Goal: Task Accomplishment & Management: Use online tool/utility

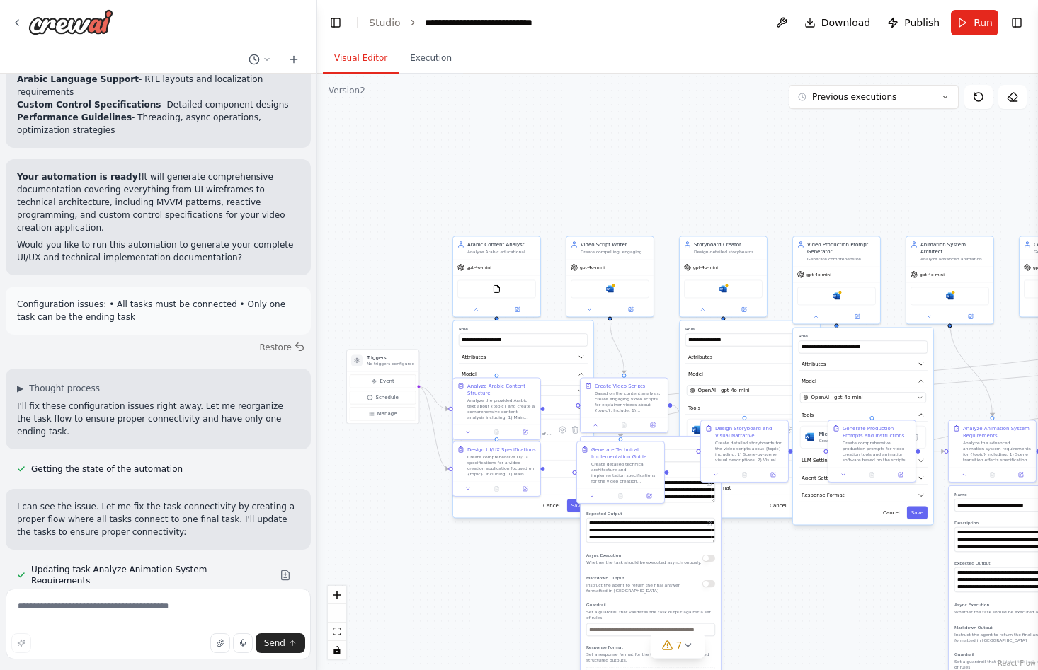
scroll to position [7685, 0]
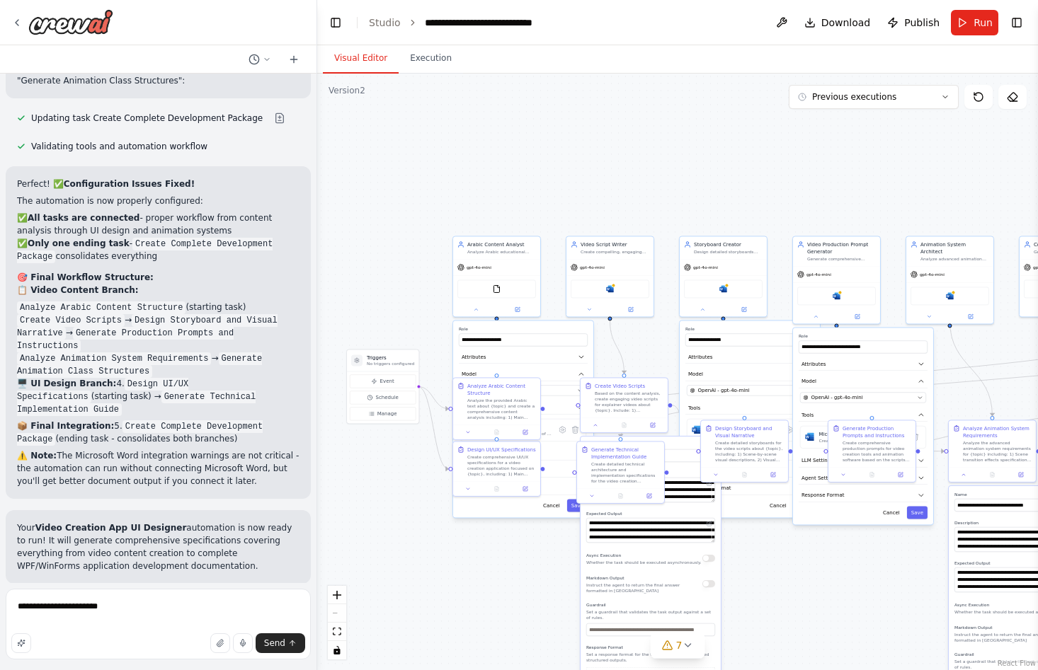
click at [144, 612] on textarea "**********" at bounding box center [158, 624] width 305 height 71
type textarea "**********"
click at [929, 25] on span "Publish" at bounding box center [921, 23] width 35 height 14
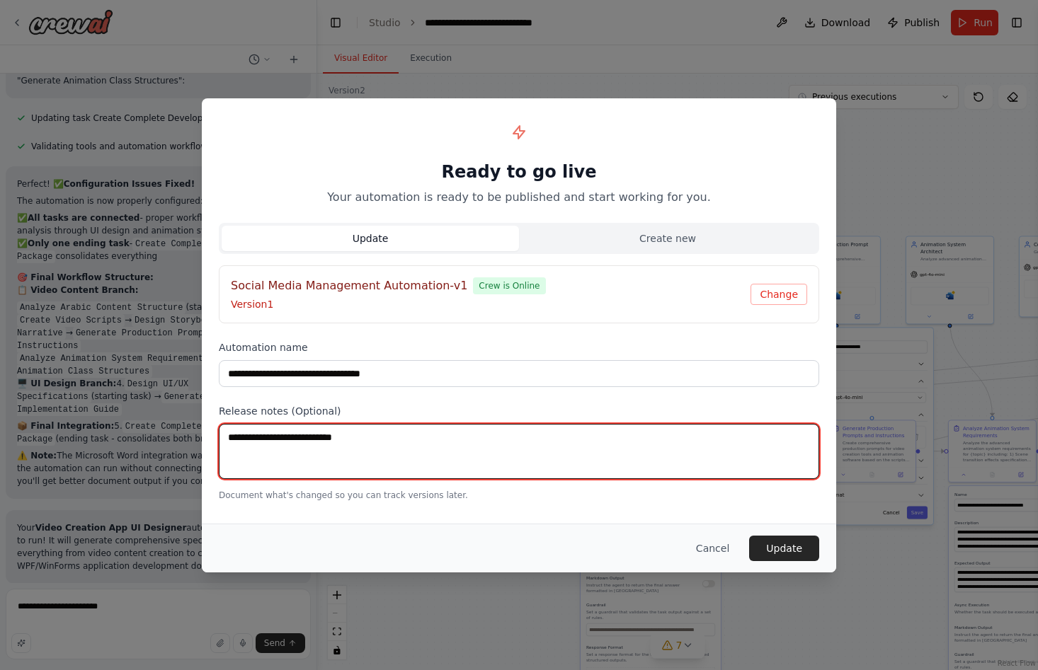
click at [421, 441] on textarea at bounding box center [519, 451] width 600 height 55
type textarea "**********"
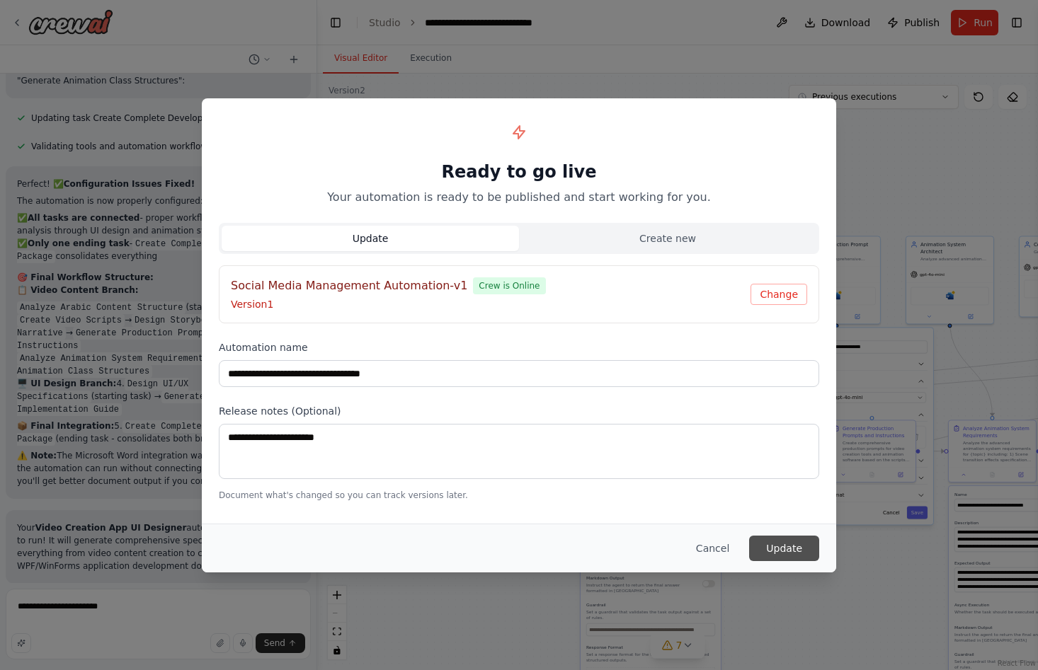
click at [794, 553] on button "Update" at bounding box center [784, 548] width 70 height 25
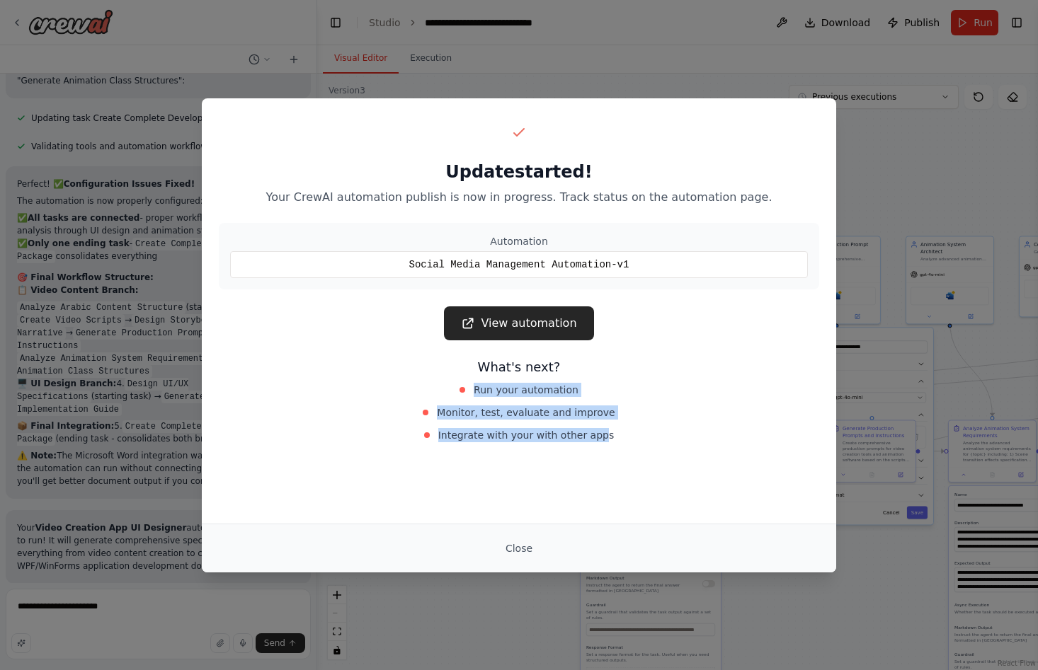
drag, startPoint x: 452, startPoint y: 384, endPoint x: 597, endPoint y: 436, distance: 153.6
click at [597, 436] on div "Run your automation Monitor, test, evaluate and improve Integrate with your wit…" at bounding box center [518, 412] width 317 height 65
drag, startPoint x: 597, startPoint y: 436, endPoint x: 608, endPoint y: 391, distance: 45.8
click at [608, 391] on div "Run your automation" at bounding box center [518, 390] width 317 height 20
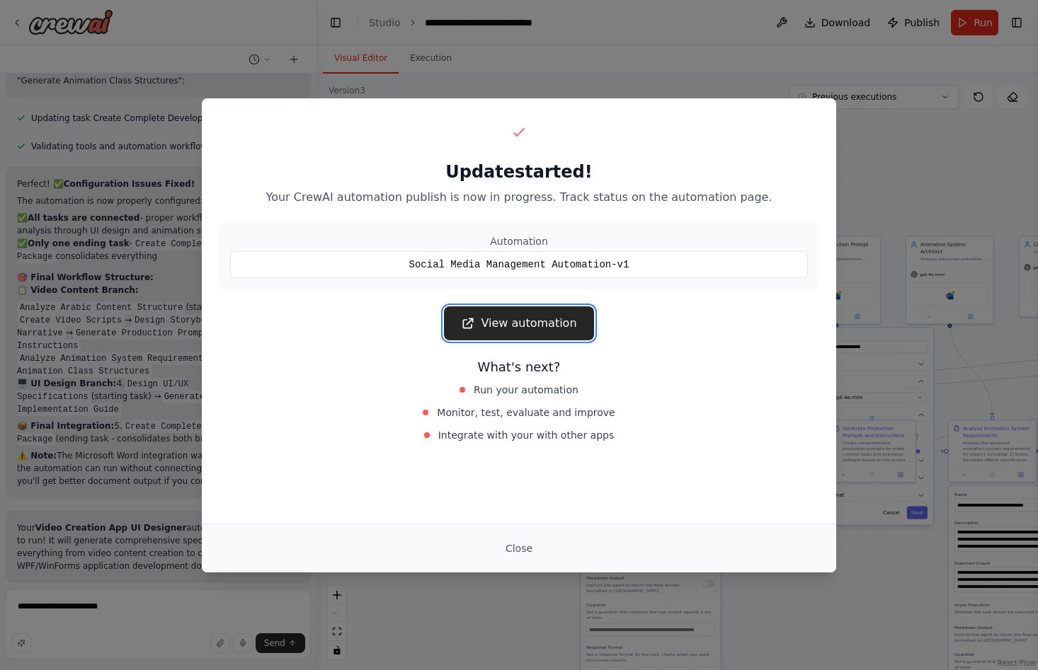
click at [526, 327] on link "View automation" at bounding box center [518, 323] width 149 height 34
click at [528, 556] on button "Close" at bounding box center [519, 548] width 50 height 25
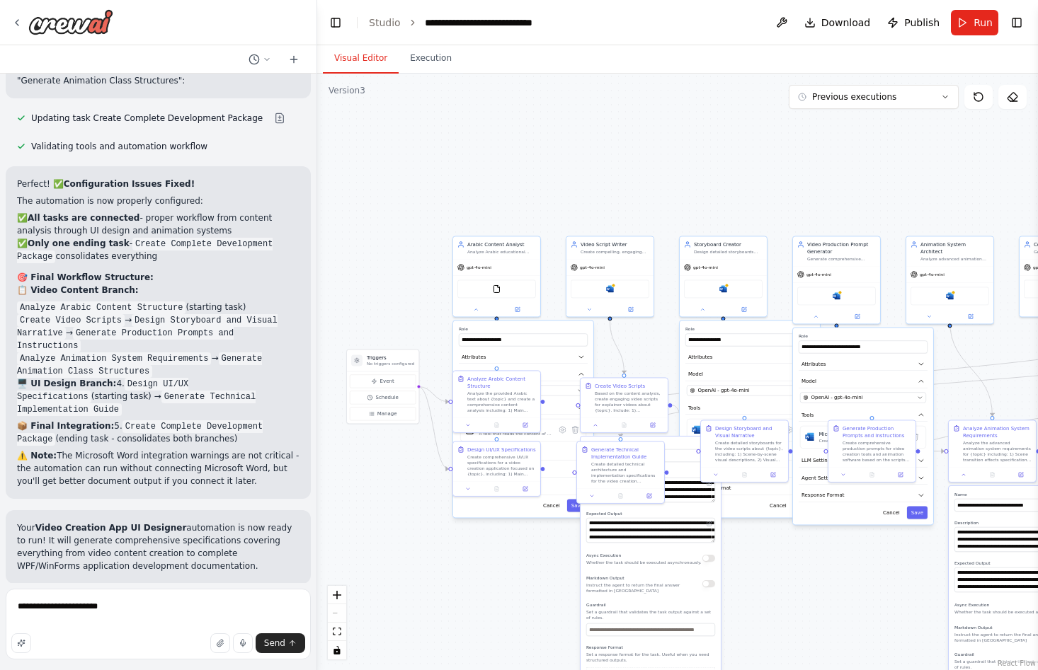
drag, startPoint x: 137, startPoint y: 261, endPoint x: 16, endPoint y: 218, distance: 127.8
click at [16, 510] on div "Your Video Creation App UI Designer automation is now ready to run! It will gen…" at bounding box center [158, 547] width 305 height 74
copy p "Your Video Creation App UI Designer automation is now ready to run! It will gen…"
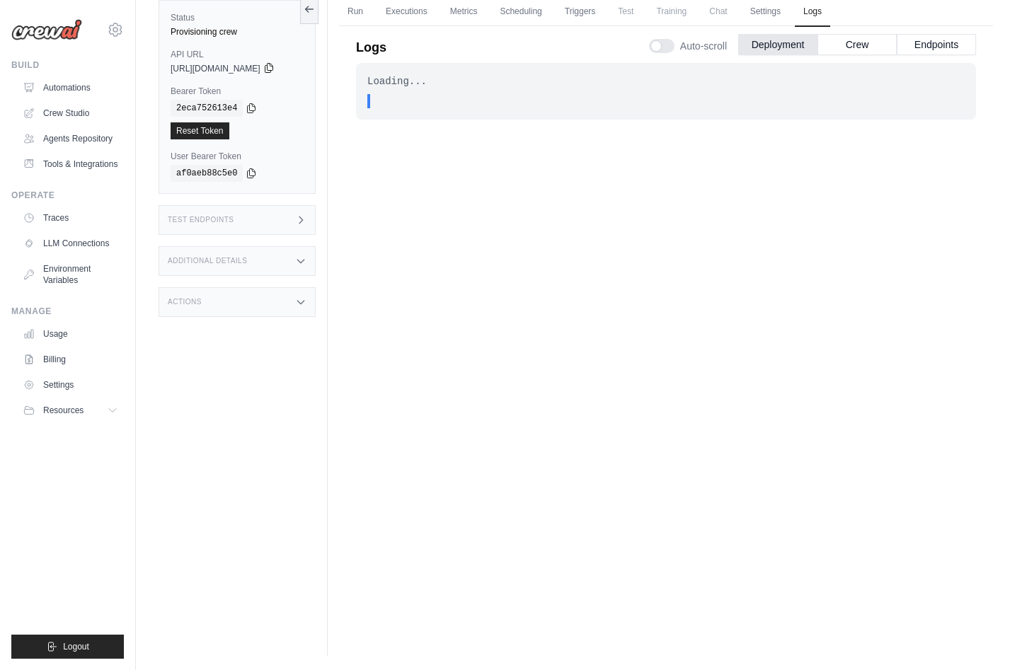
click at [275, 69] on icon at bounding box center [268, 67] width 11 height 11
click at [275, 218] on div "Test Endpoints" at bounding box center [237, 220] width 157 height 30
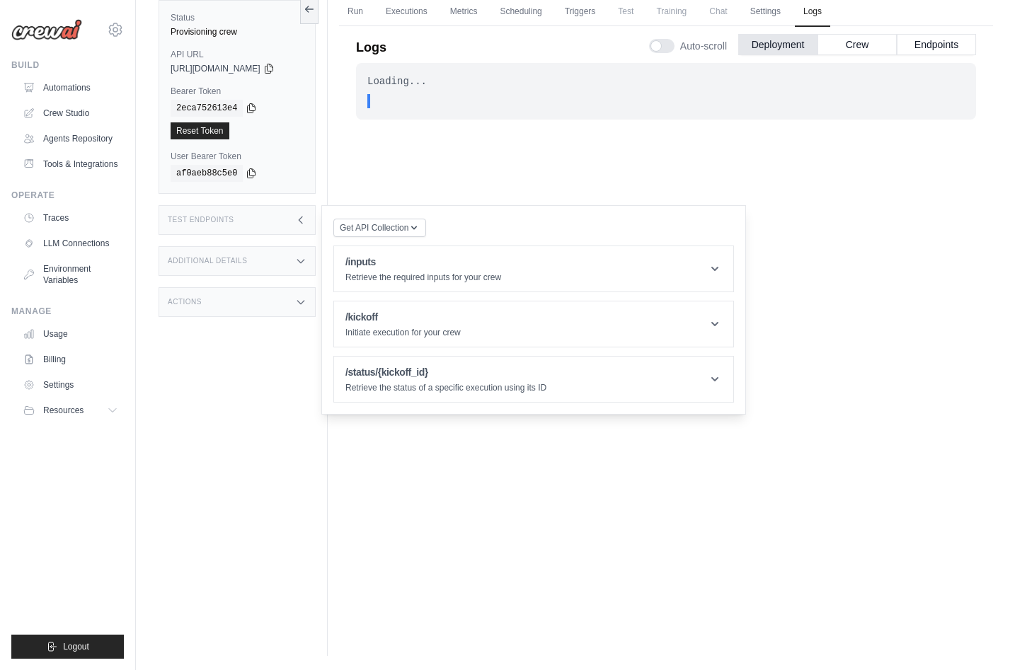
drag, startPoint x: 275, startPoint y: 218, endPoint x: 456, endPoint y: 227, distance: 181.4
click at [456, 227] on div "Get API Collection Postman API Collection /inputs Retrieve the required inputs …" at bounding box center [533, 309] width 401 height 185
click at [471, 272] on p "Retrieve the required inputs for your crew" at bounding box center [423, 277] width 156 height 11
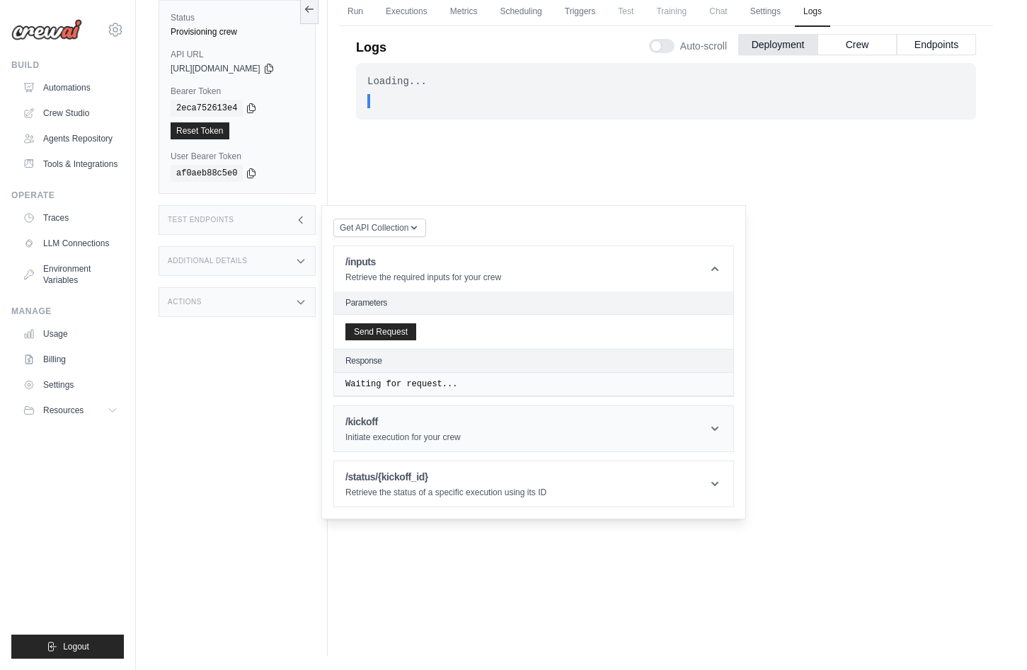
drag, startPoint x: 474, startPoint y: 271, endPoint x: 605, endPoint y: 435, distance: 209.5
click at [605, 435] on header "/kickoff Initiate execution for your crew" at bounding box center [533, 428] width 399 height 45
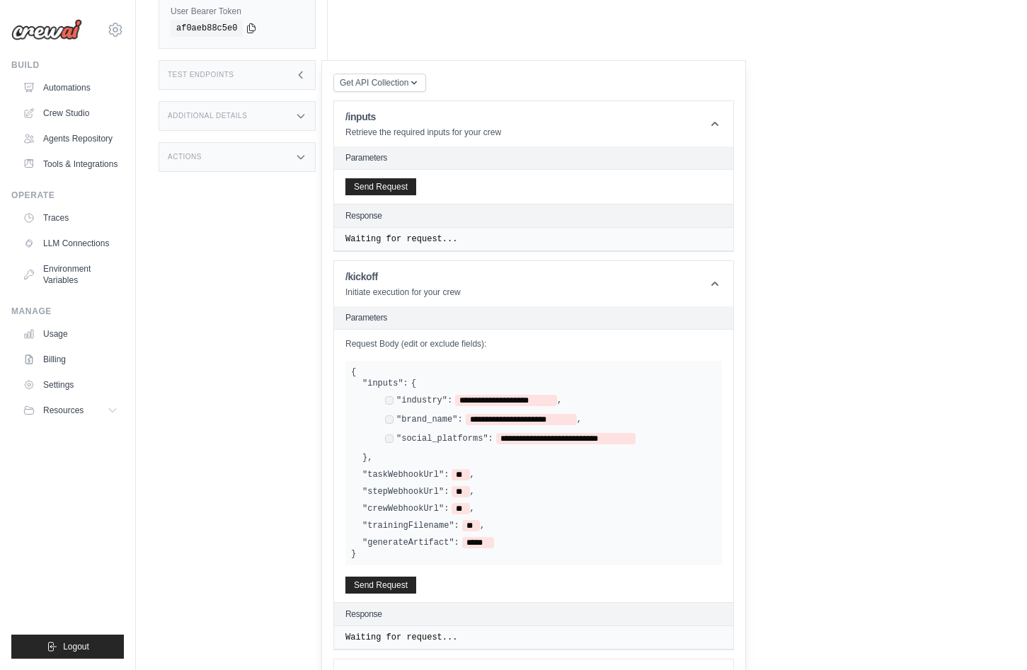
scroll to position [300, 0]
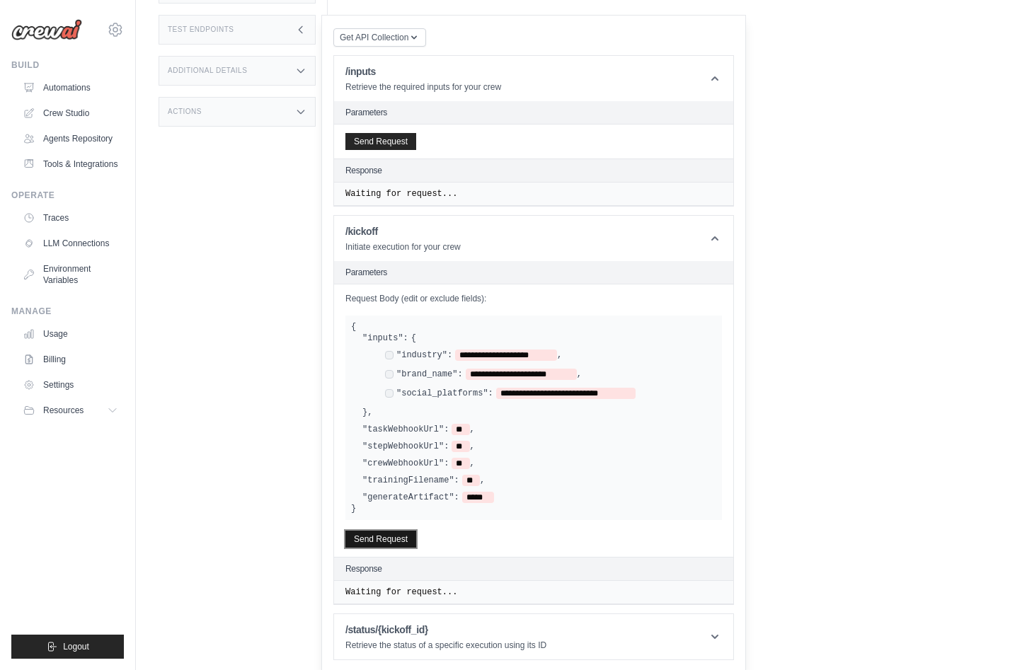
click at [400, 533] on button "Send Request" at bounding box center [380, 539] width 71 height 17
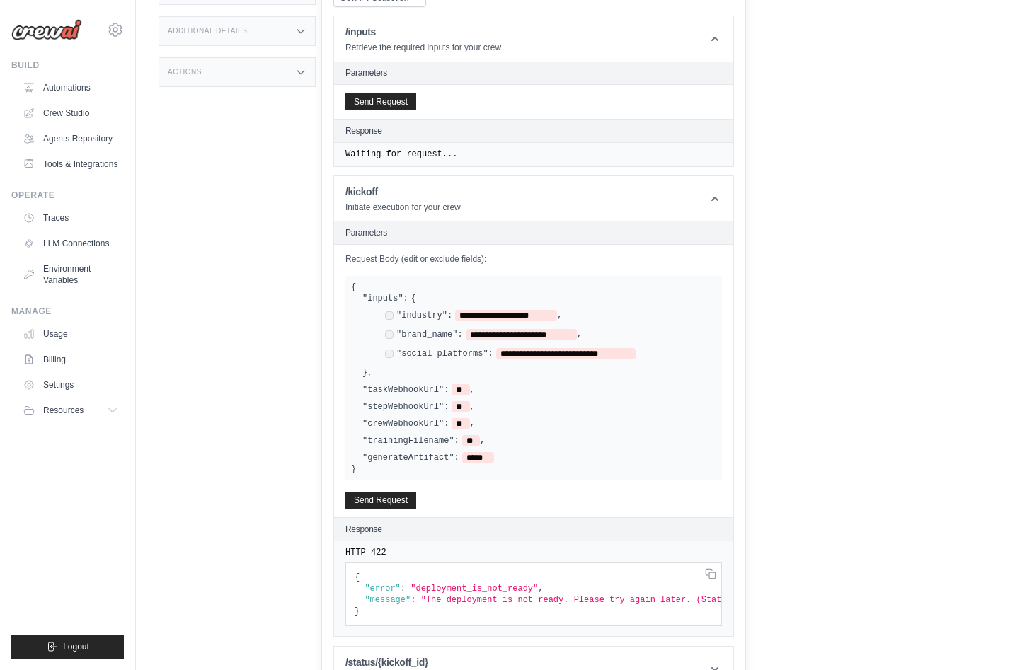
scroll to position [383, 0]
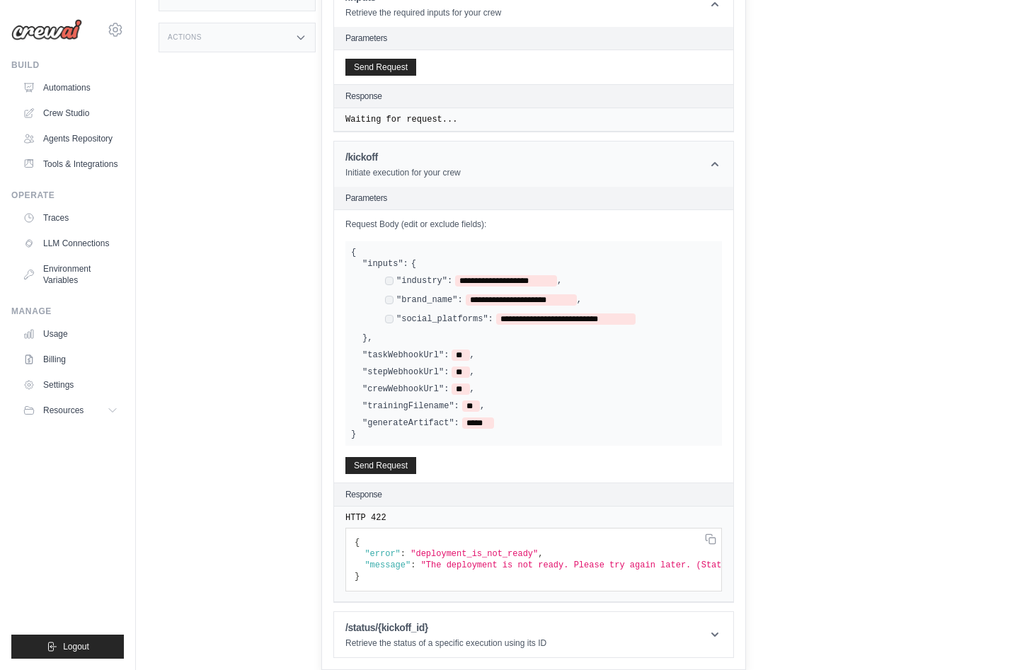
click at [722, 157] on icon at bounding box center [715, 164] width 14 height 14
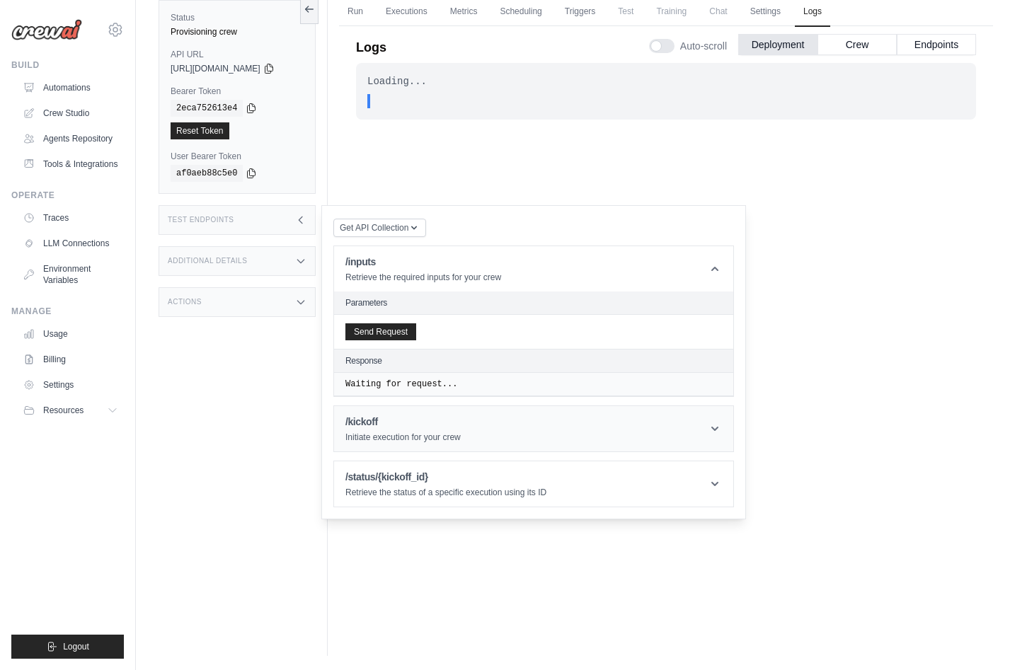
scroll to position [110, 0]
click at [721, 437] on header "/kickoff Initiate execution for your crew" at bounding box center [533, 428] width 399 height 45
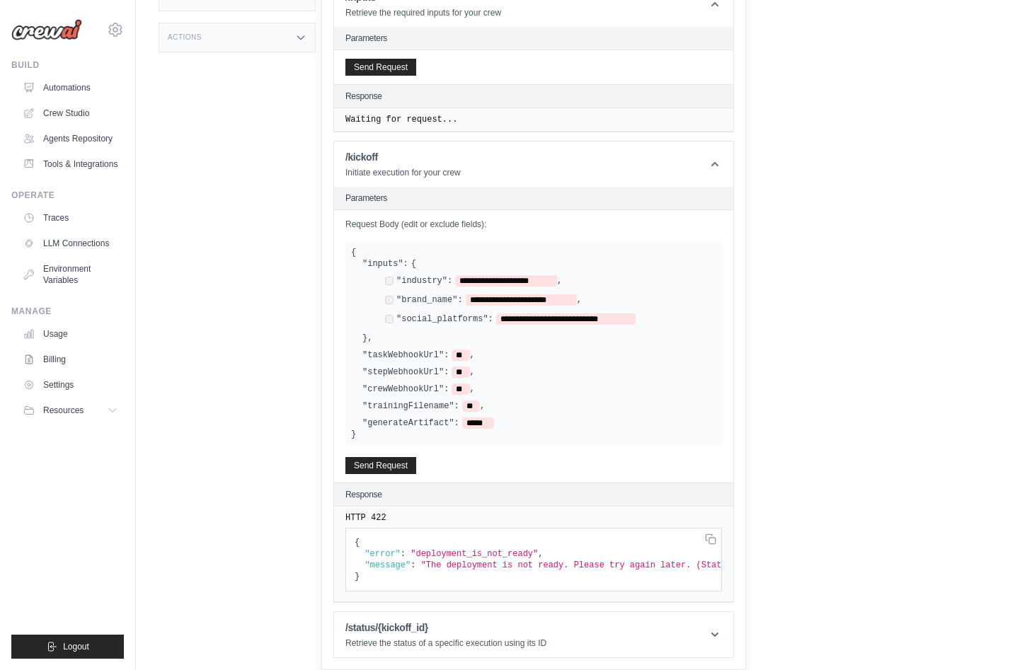
scroll to position [241, 0]
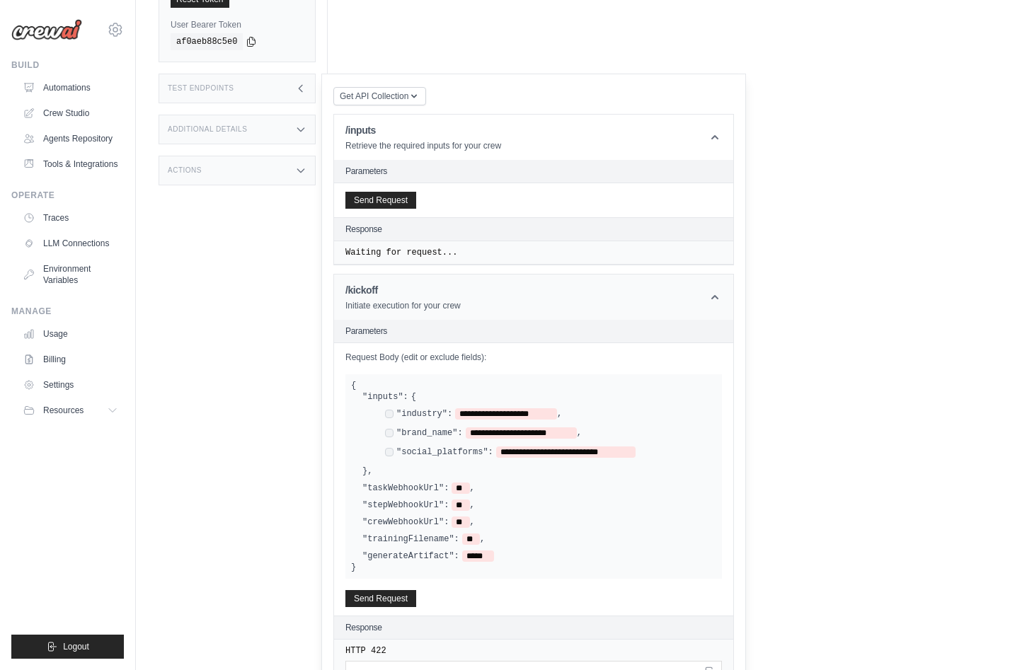
click at [718, 297] on icon at bounding box center [714, 297] width 7 height 4
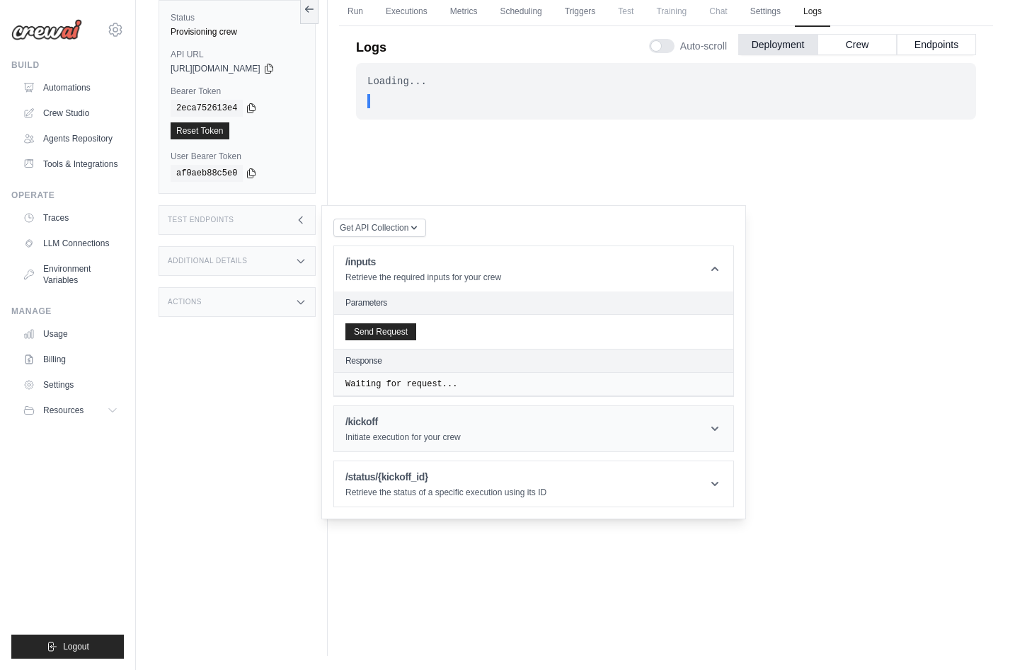
scroll to position [110, 0]
click at [726, 500] on header "/status/{kickoff_id} Retrieve the status of a specific execution using its ID" at bounding box center [533, 484] width 399 height 45
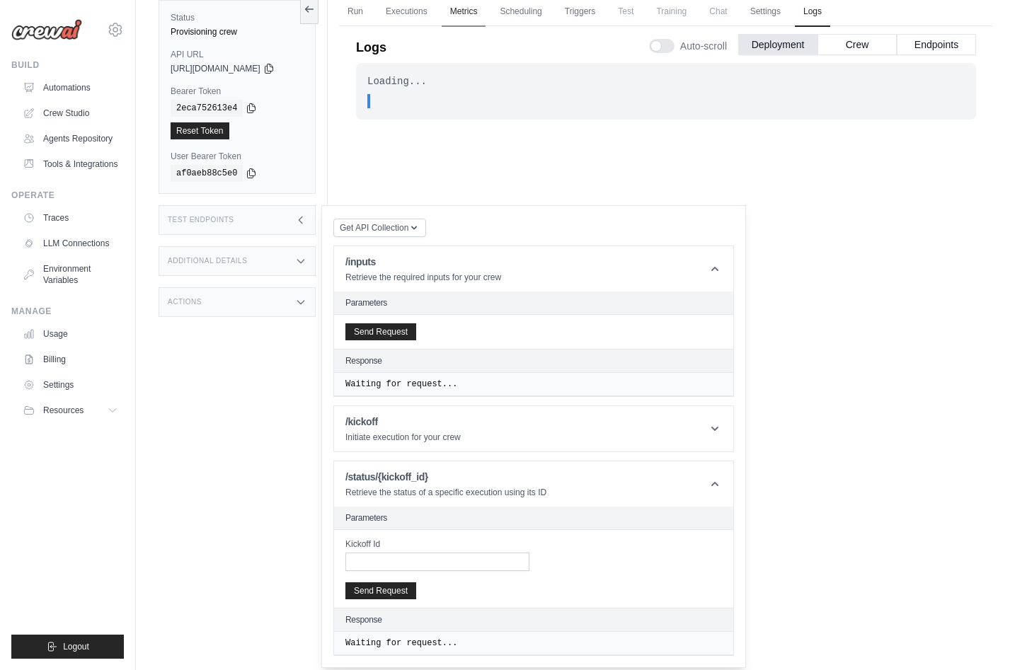
click at [483, 12] on link "Metrics" at bounding box center [464, 12] width 45 height 30
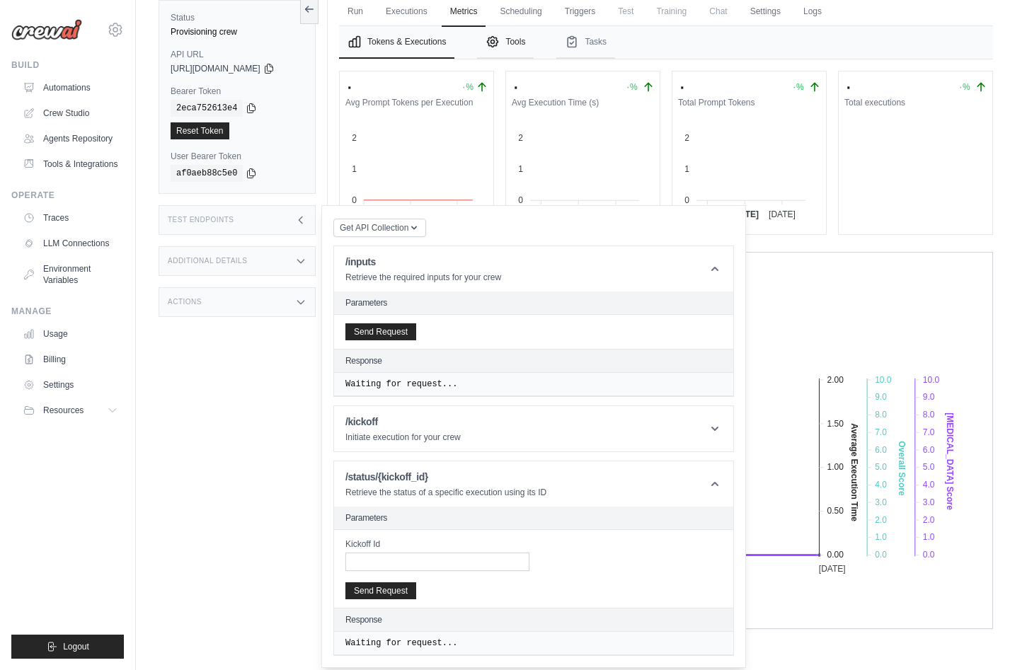
click at [513, 46] on button "Tools" at bounding box center [505, 42] width 57 height 33
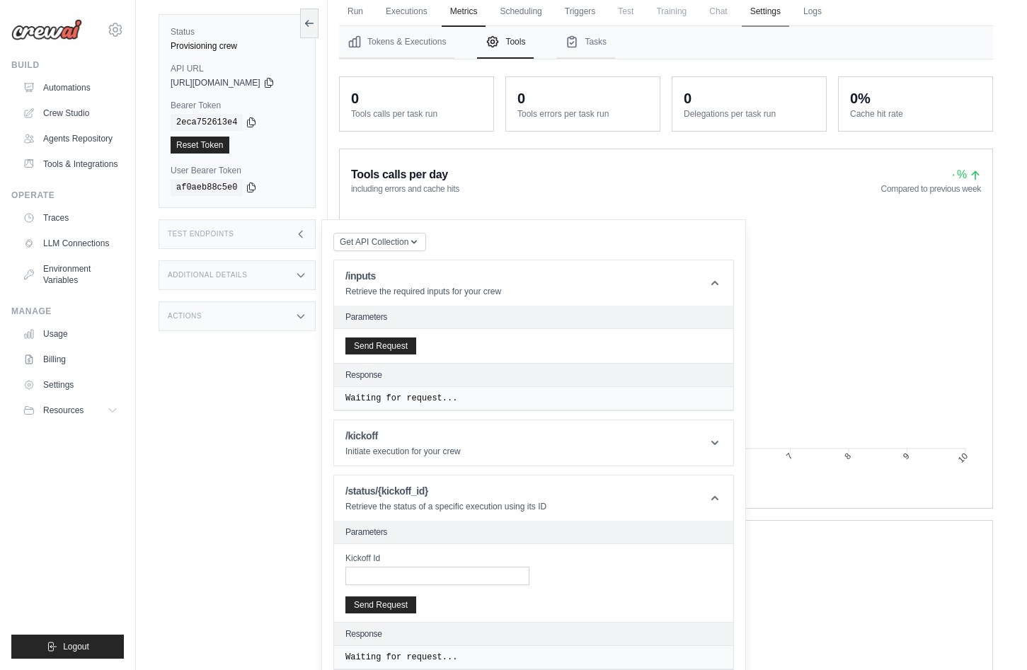
click at [774, 11] on link "Settings" at bounding box center [765, 12] width 47 height 30
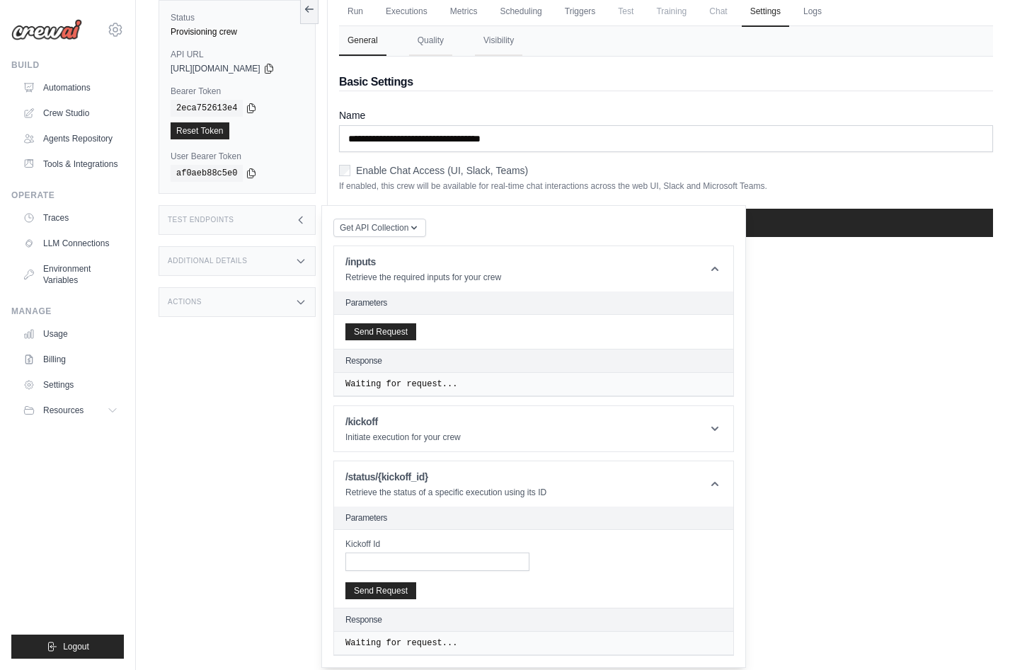
click at [505, 171] on label "Enable Chat Access (UI, Slack, Teams)" at bounding box center [442, 171] width 172 height 14
click at [420, 231] on icon "button" at bounding box center [413, 227] width 11 height 11
click at [566, 219] on div "Get API Collection Postman API Collection /inputs Retrieve the required inputs …" at bounding box center [533, 436] width 401 height 439
click at [734, 17] on span "Chat" at bounding box center [718, 11] width 35 height 28
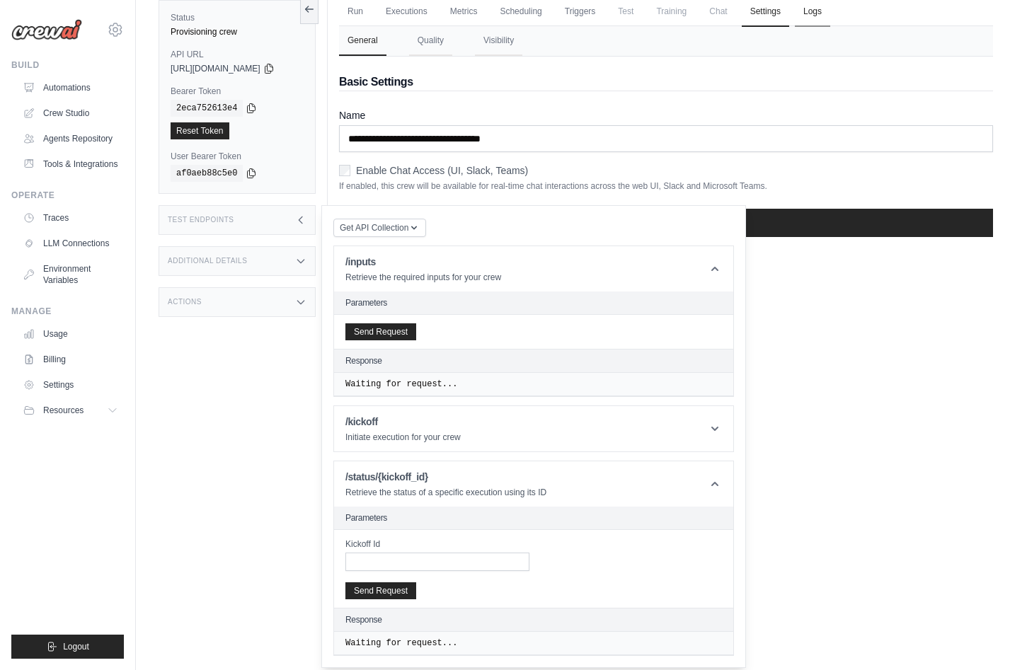
click at [819, 16] on link "Logs" at bounding box center [812, 12] width 35 height 30
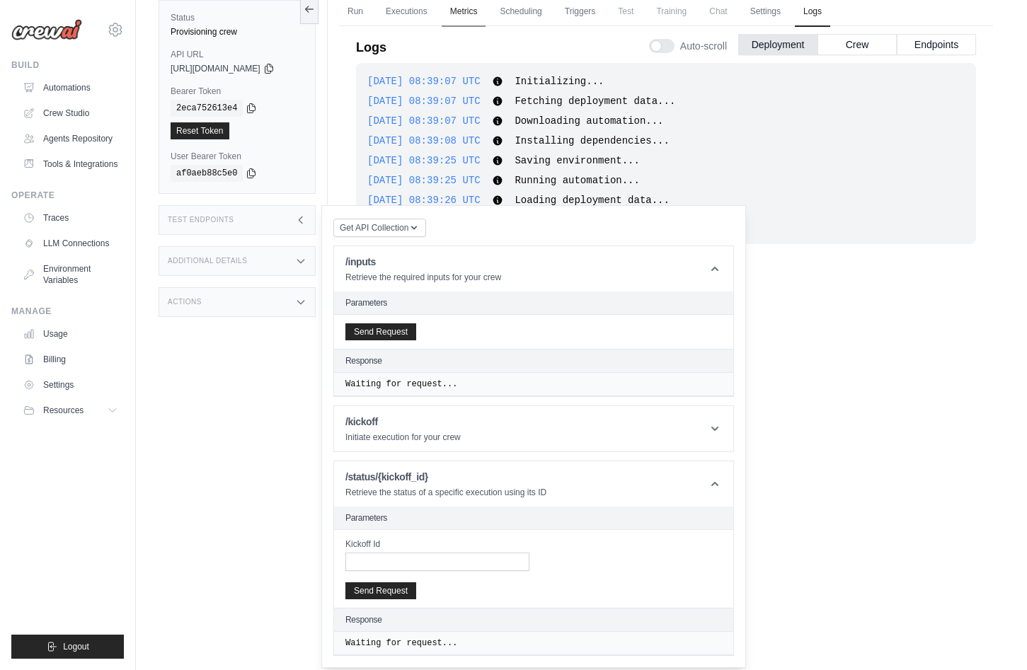
click at [476, 17] on link "Metrics" at bounding box center [464, 12] width 45 height 30
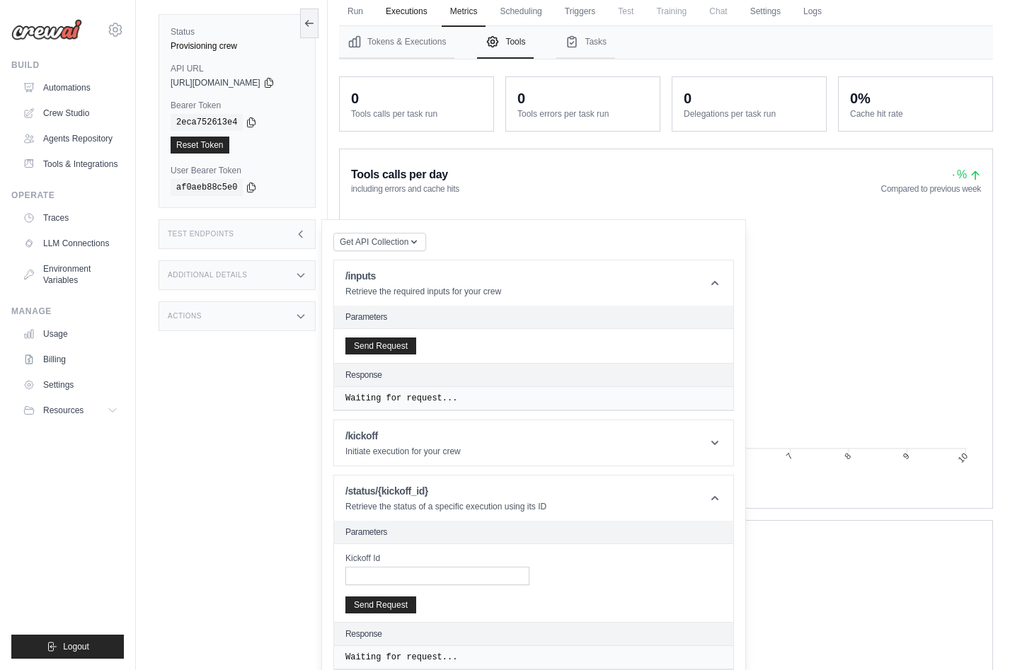
click at [406, 11] on link "Executions" at bounding box center [406, 12] width 59 height 30
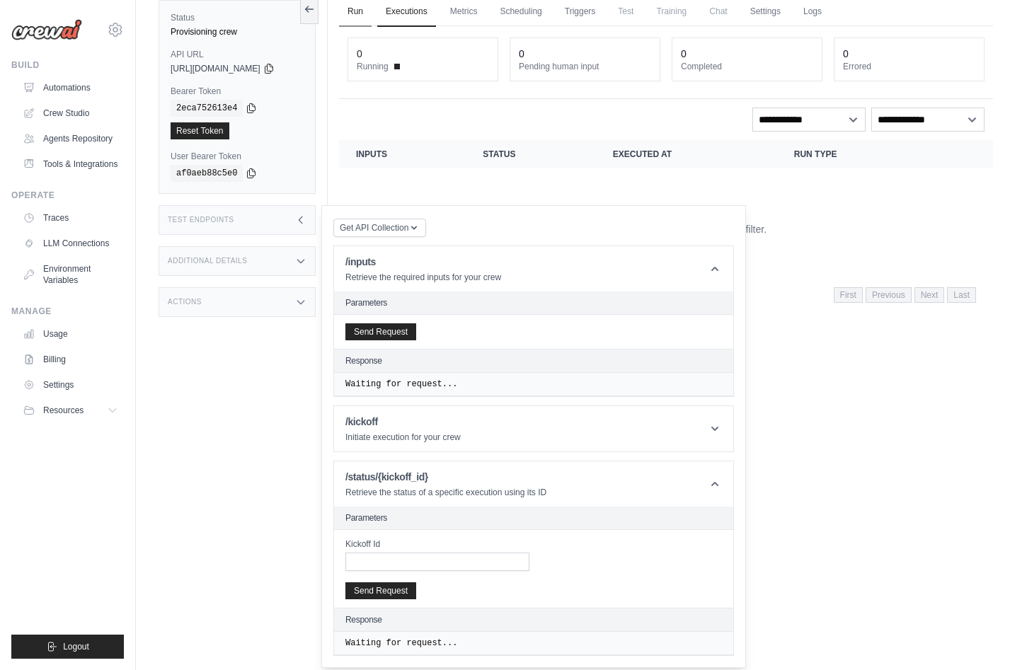
click at [364, 20] on link "Run" at bounding box center [355, 12] width 33 height 30
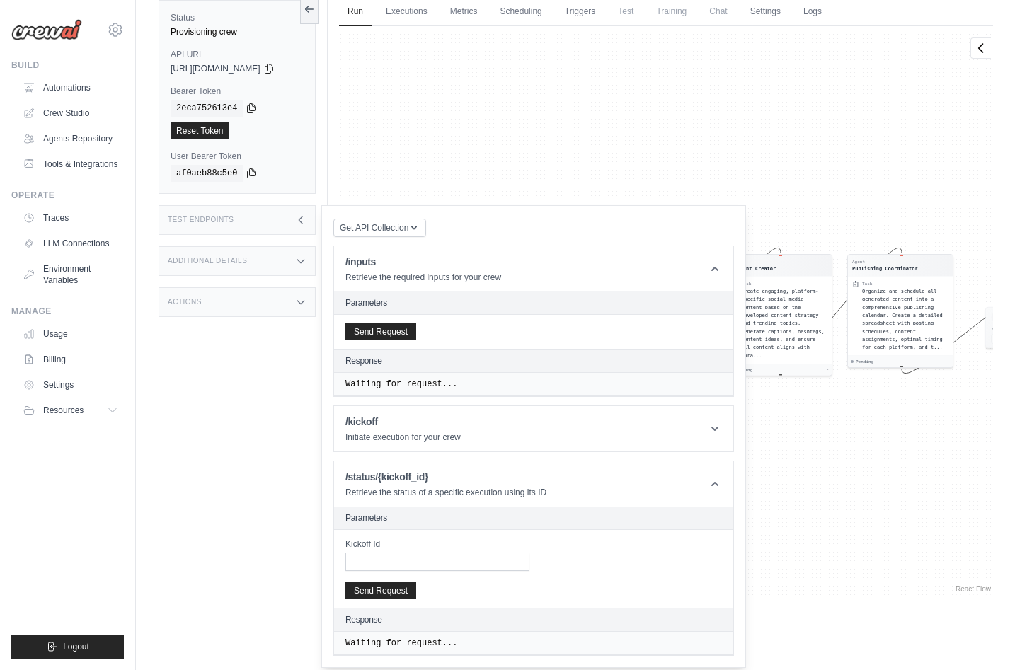
click at [286, 216] on div "Test Endpoints" at bounding box center [237, 220] width 157 height 30
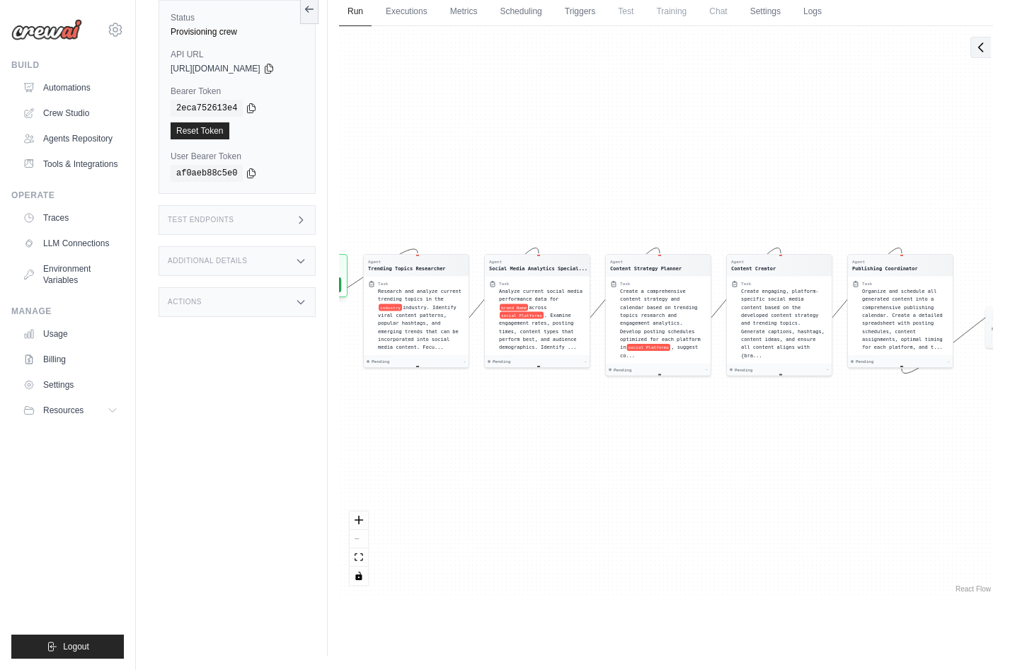
click at [987, 58] on div "Agent Trending Topics Researcher Task Research and analyze current trending top…" at bounding box center [666, 311] width 654 height 570
click at [978, 47] on icon at bounding box center [981, 47] width 14 height 14
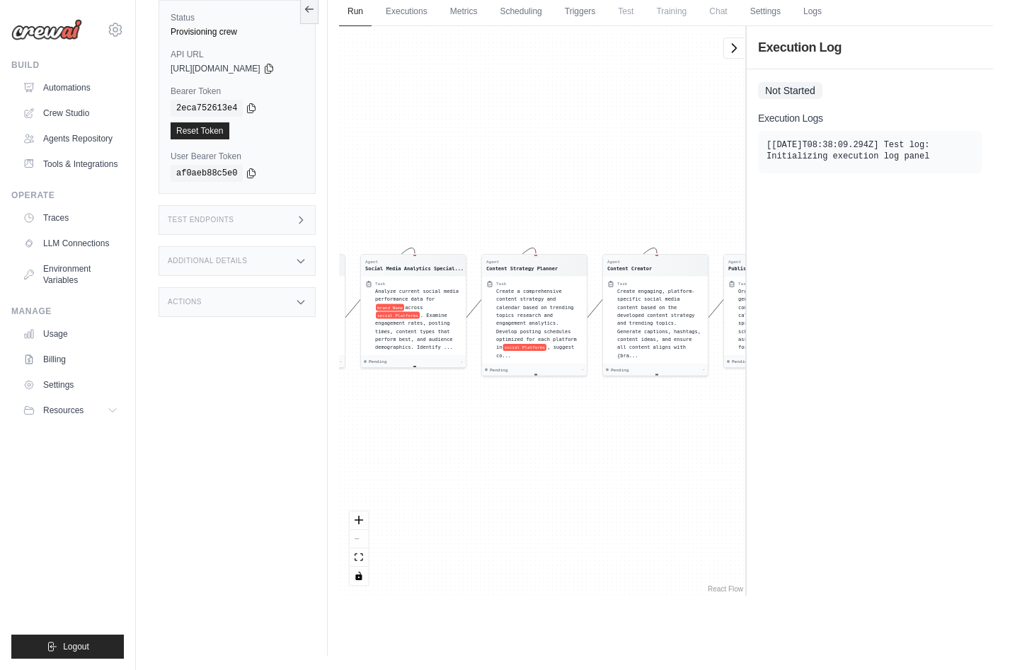
click at [873, 151] on pre "[2025-10-05T08:38:09.294Z] Test log: Initializing execution log panel" at bounding box center [870, 150] width 207 height 23
click at [80, 279] on link "Environment Variables" at bounding box center [71, 275] width 107 height 34
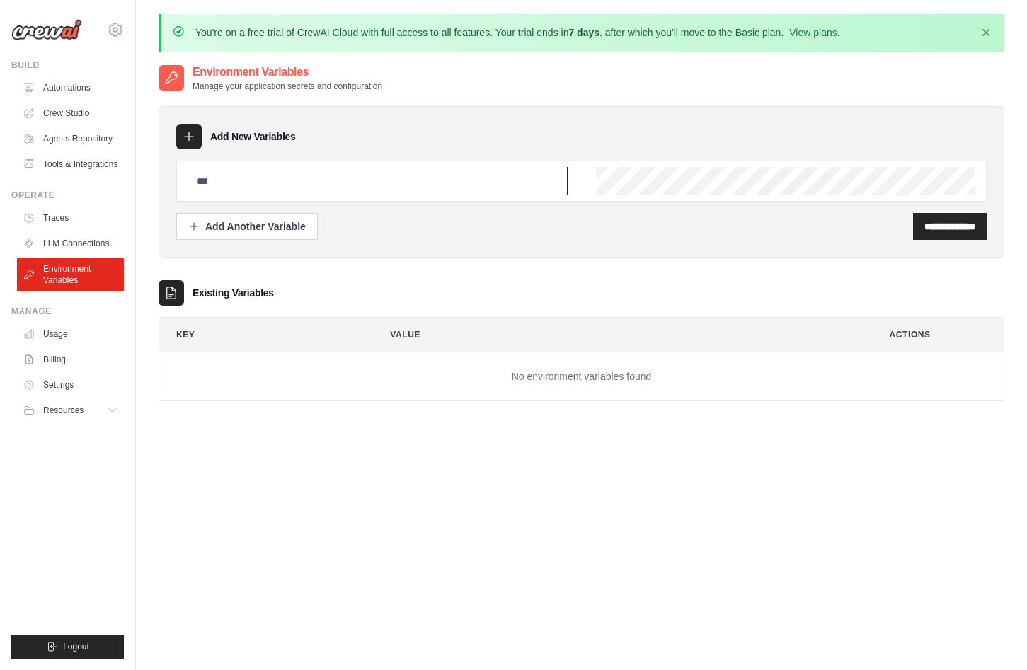
click at [337, 185] on input "text" at bounding box center [377, 181] width 379 height 28
click at [612, 240] on div "**********" at bounding box center [582, 181] width 846 height 151
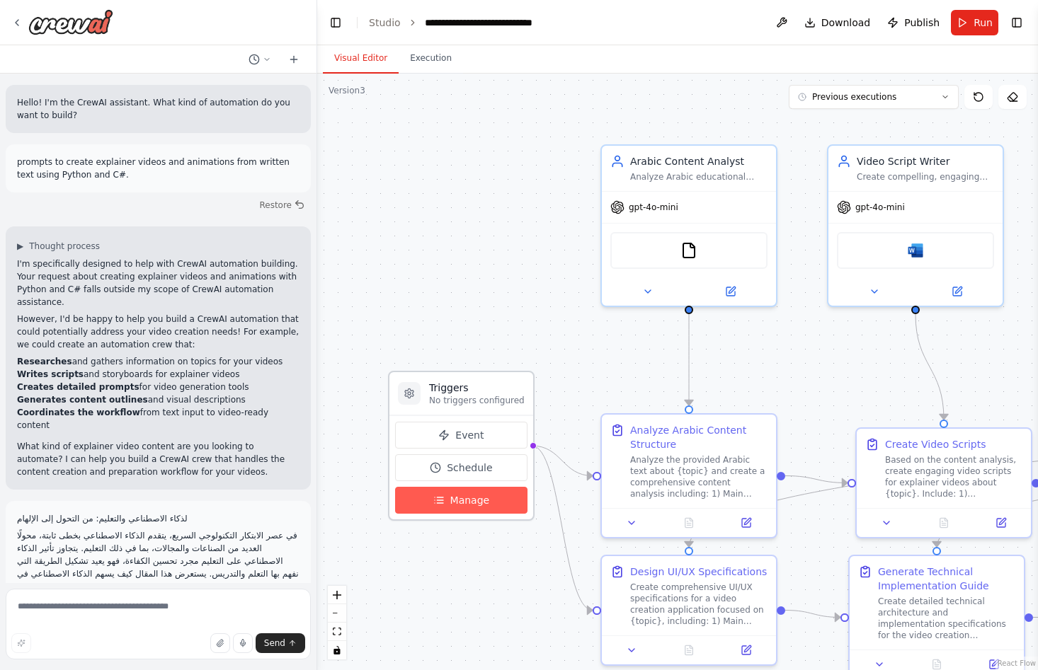
scroll to position [7674, 0]
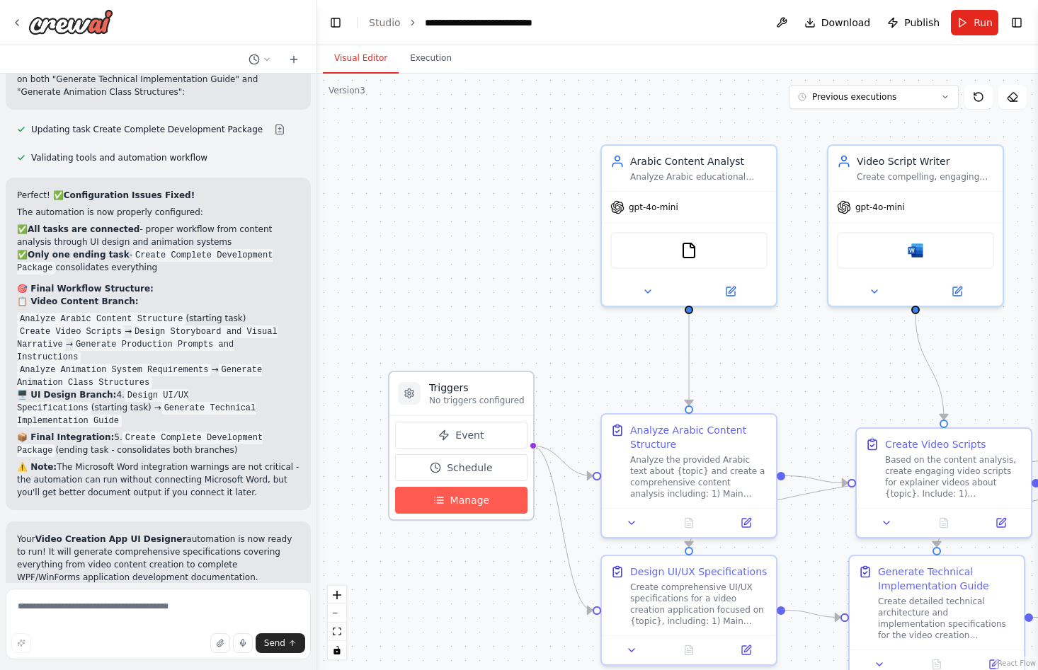
click at [453, 507] on span "Manage" at bounding box center [470, 500] width 40 height 14
click at [412, 400] on div at bounding box center [409, 393] width 23 height 23
click at [999, 524] on icon at bounding box center [1001, 520] width 8 height 8
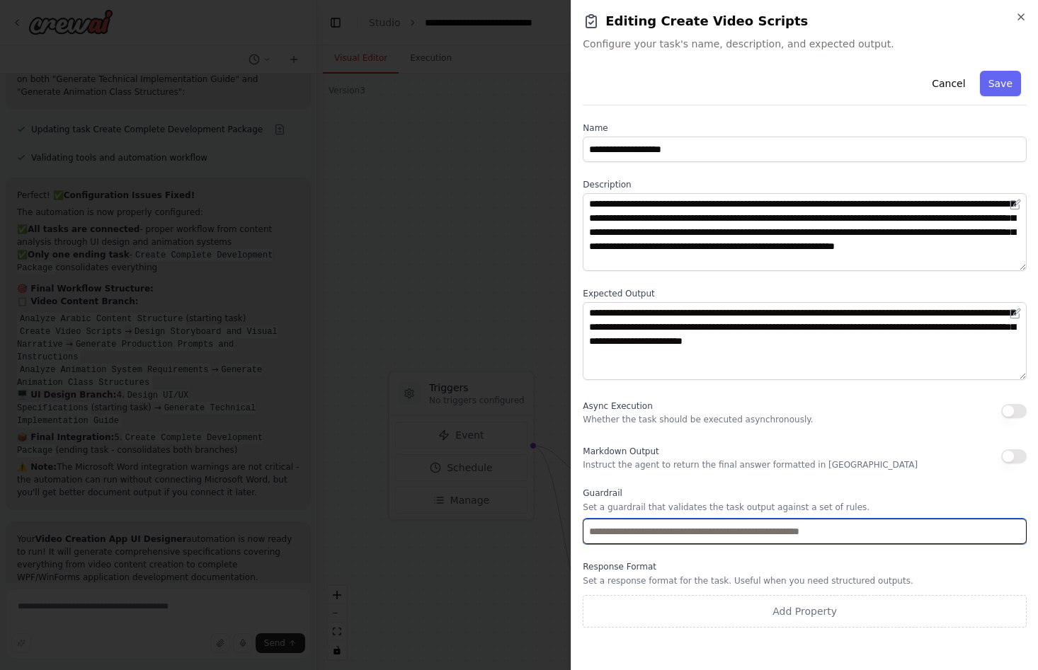
drag, startPoint x: 999, startPoint y: 524, endPoint x: 977, endPoint y: 515, distance: 23.5
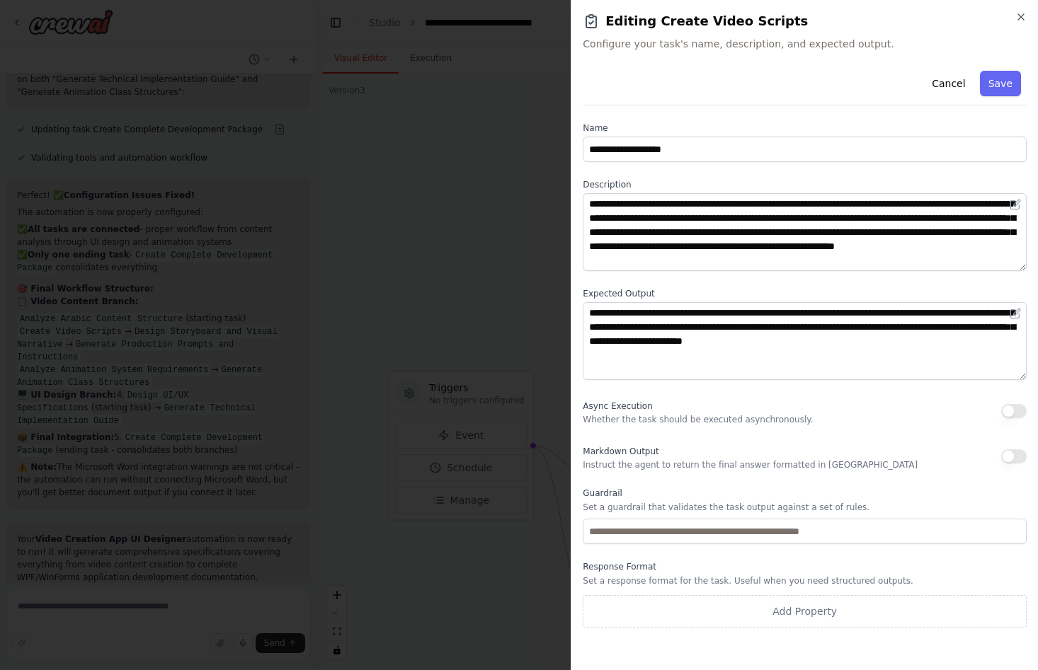
click at [707, 617] on button "Add Property" at bounding box center [805, 611] width 444 height 33
click at [890, 460] on div "Markdown Output Instruct the agent to return the final answer formatted in Mark…" at bounding box center [805, 456] width 444 height 28
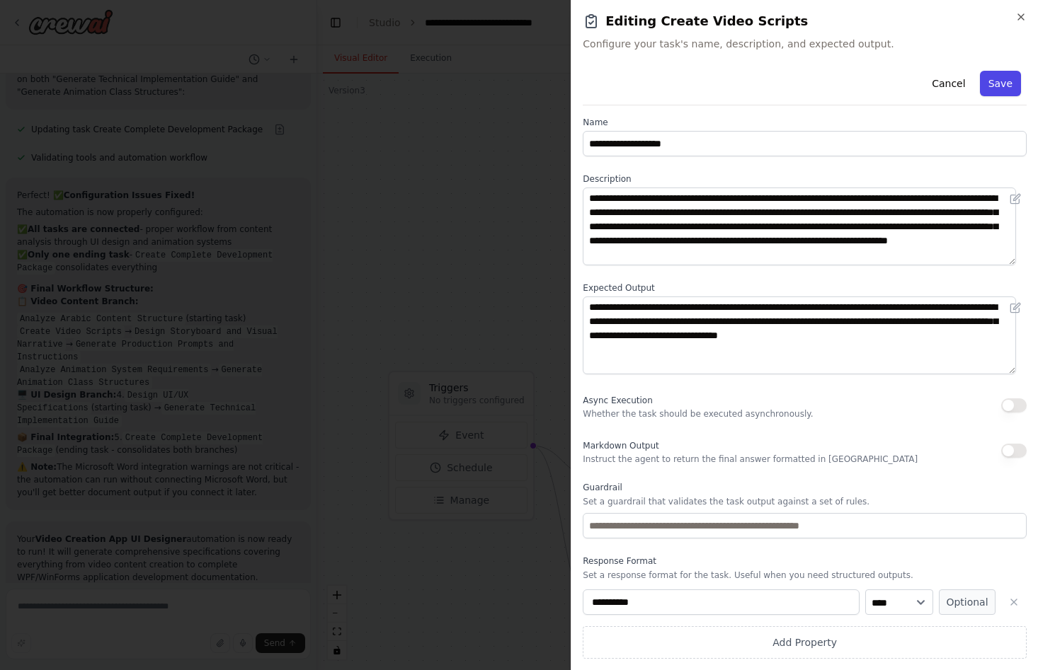
click at [998, 88] on button "Save" at bounding box center [1000, 83] width 41 height 25
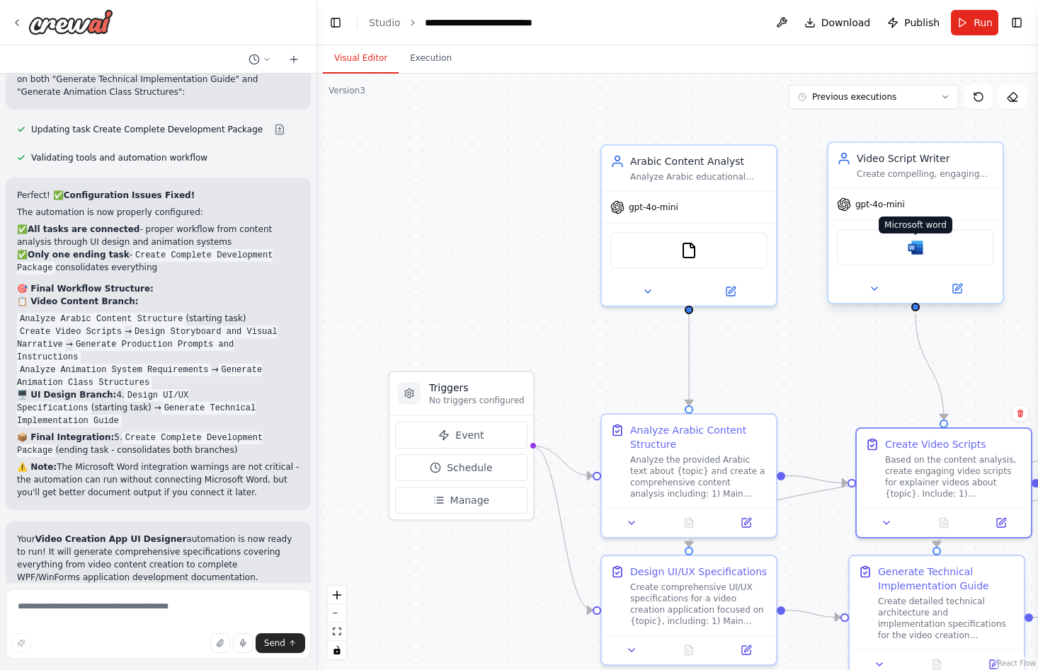
click at [912, 246] on img at bounding box center [915, 247] width 17 height 17
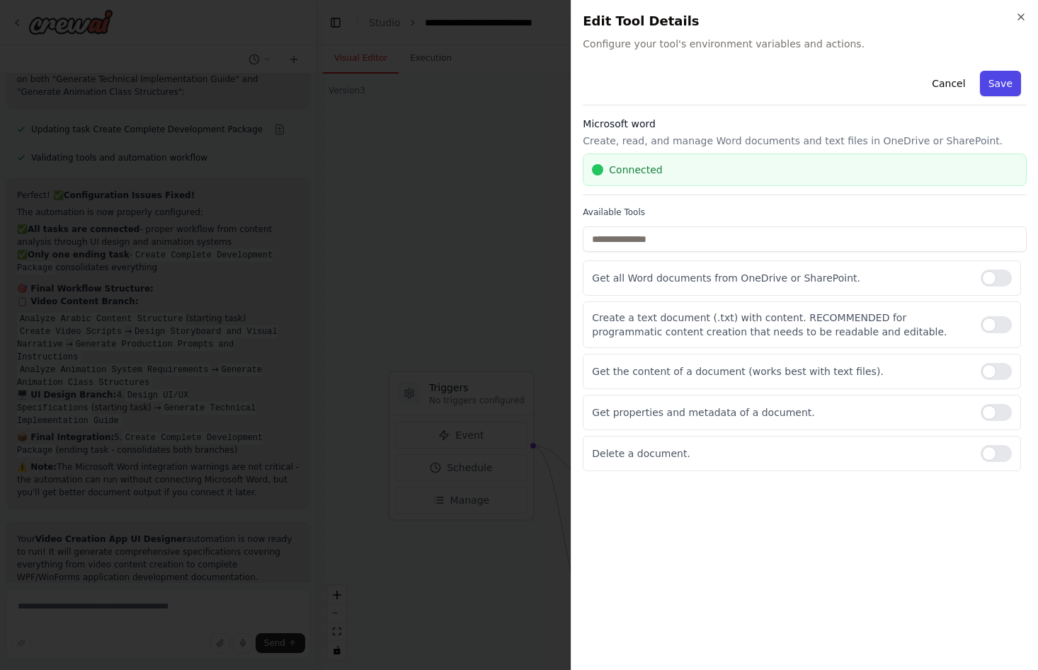
click at [984, 86] on button "Save" at bounding box center [1000, 83] width 41 height 25
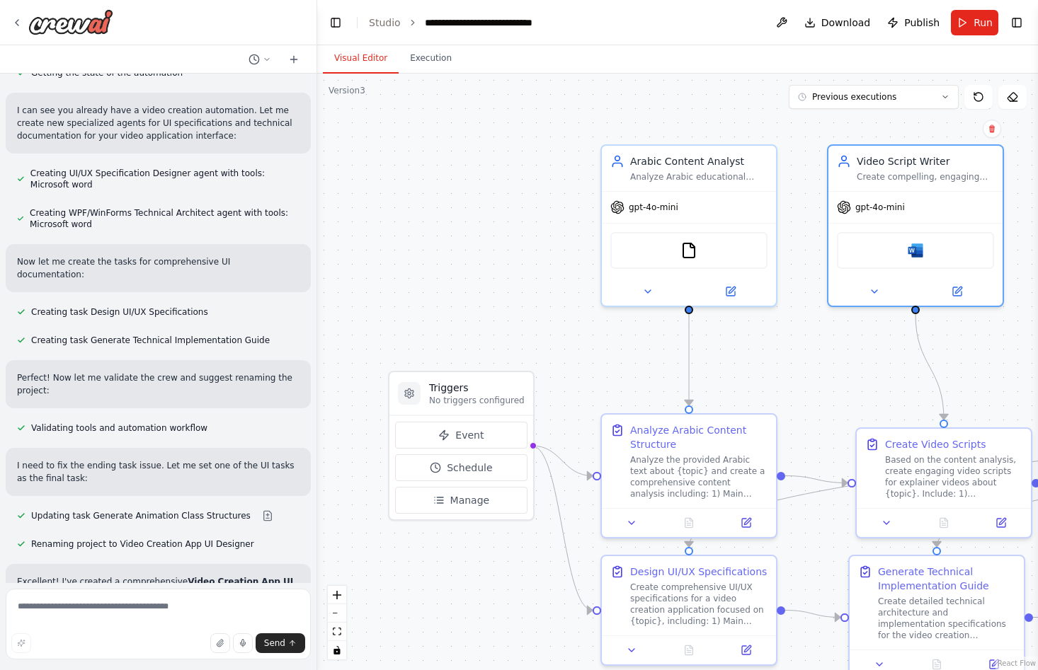
scroll to position [5193, 0]
